Goal: Transaction & Acquisition: Purchase product/service

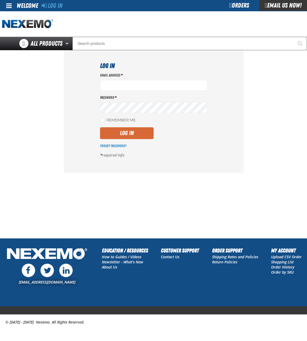
type input "bchoate@vtaig.com"
click at [142, 132] on button "Log In" at bounding box center [127, 133] width 54 height 12
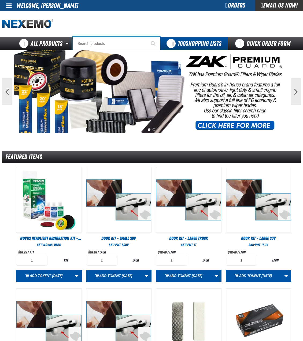
click at [90, 45] on input "Search" at bounding box center [117, 43] width 88 height 13
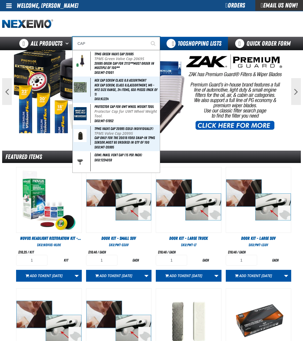
click at [133, 42] on input "CAP" at bounding box center [117, 43] width 88 height 13
type input "CAP"
click at [151, 44] on span "Start Searching" at bounding box center [153, 43] width 5 height 5
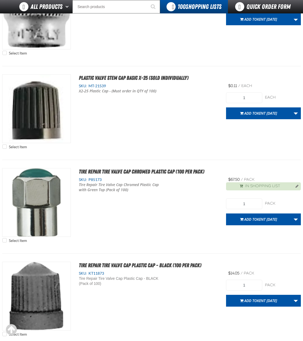
scroll to position [1609, 0]
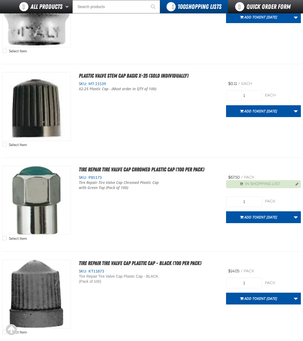
drag, startPoint x: 306, startPoint y: 42, endPoint x: 297, endPoint y: 251, distance: 209.1
click at [255, 203] on input "1" at bounding box center [244, 201] width 36 height 11
type input "10"
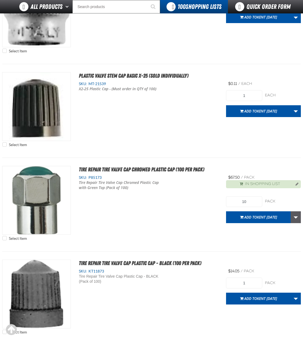
click at [296, 219] on link "More Actions" at bounding box center [296, 217] width 10 height 12
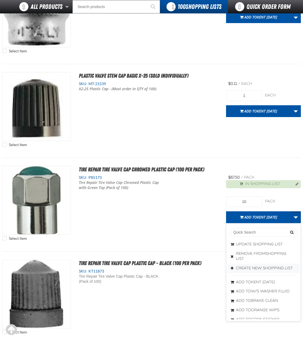
click at [258, 270] on button "Create New Shopping List" at bounding box center [264, 267] width 72 height 9
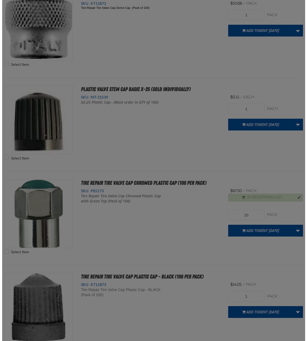
scroll to position [0, 0]
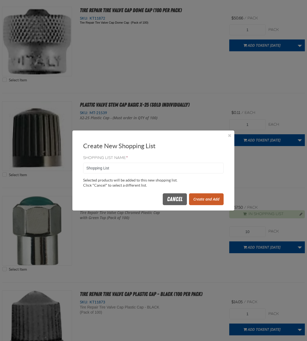
click at [207, 198] on button "Create and Add" at bounding box center [206, 199] width 35 height 12
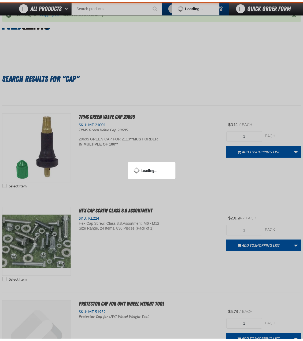
scroll to position [1635, 0]
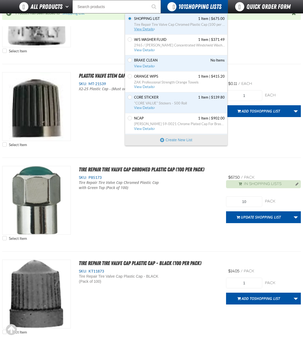
click at [179, 24] on span "Tire Repair Tire Valve Cap Chromed Plastic Cap (100 per pack)" at bounding box center [179, 24] width 91 height 5
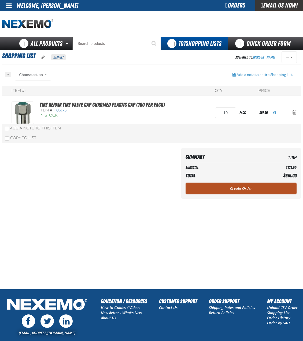
click at [231, 189] on link "Create Order" at bounding box center [241, 189] width 111 height 12
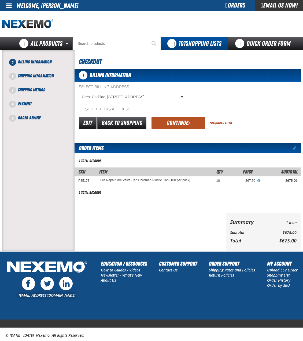
click at [193, 124] on button "Continue" at bounding box center [179, 123] width 54 height 12
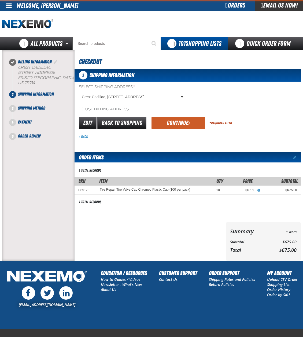
click at [191, 125] on button "Continue" at bounding box center [179, 123] width 54 height 12
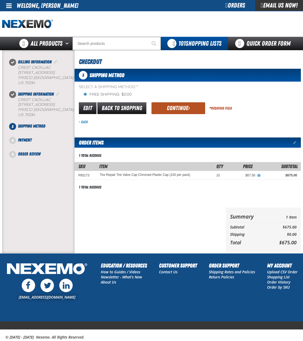
click at [189, 112] on button "Continue" at bounding box center [179, 108] width 54 height 12
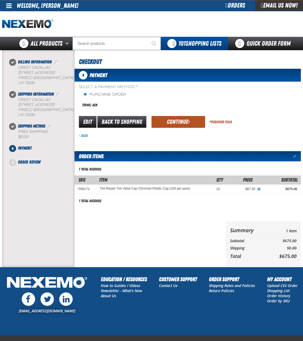
click at [187, 124] on button "Continue" at bounding box center [179, 122] width 54 height 12
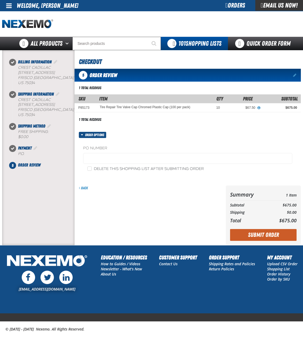
click at [138, 152] on fieldset "PO Number" at bounding box center [187, 156] width 209 height 20
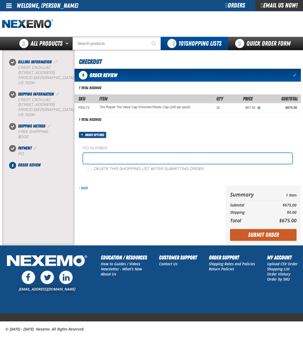
click at [137, 158] on input "text" at bounding box center [187, 158] width 209 height 11
type input "ZAK091725"
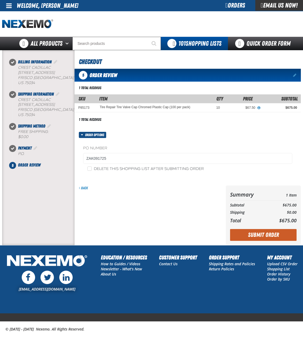
click at [133, 170] on label "Delete this shopping list after submitting order" at bounding box center [146, 168] width 117 height 5
click at [92, 170] on input "Delete this shopping list after submitting order" at bounding box center [90, 168] width 4 height 4
checkbox input "true"
click at [241, 235] on button "Submit Order" at bounding box center [263, 235] width 67 height 12
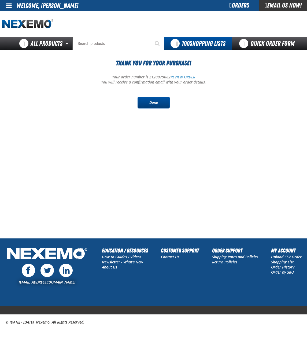
click at [161, 107] on link "Done" at bounding box center [154, 103] width 32 height 12
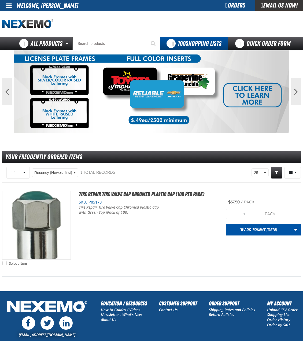
click at [187, 18] on div at bounding box center [151, 24] width 299 height 26
